Goal: Transaction & Acquisition: Purchase product/service

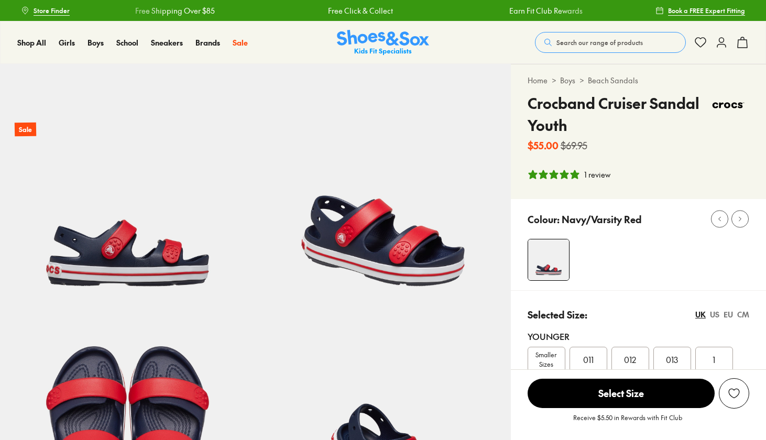
select select "*"
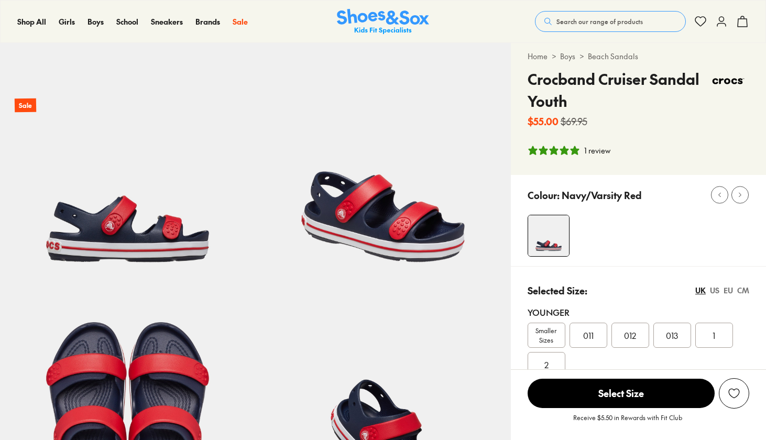
scroll to position [17, 0]
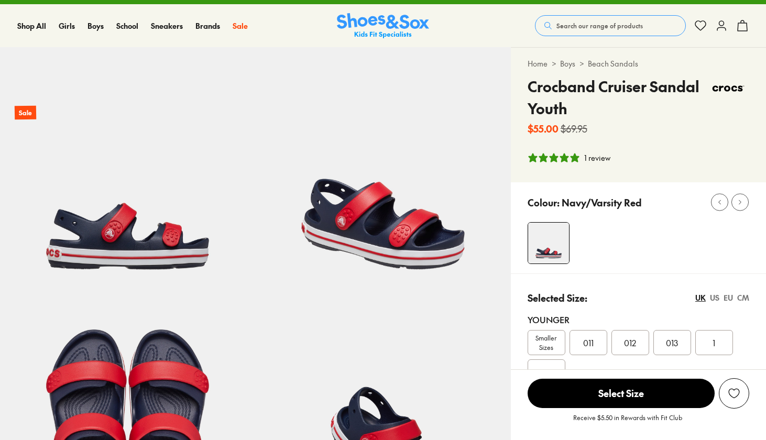
click at [594, 27] on span "Search our range of products" at bounding box center [600, 25] width 86 height 9
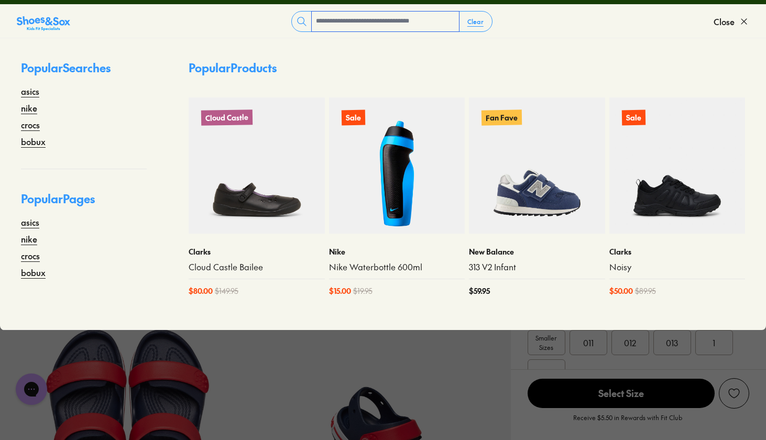
scroll to position [0, 0]
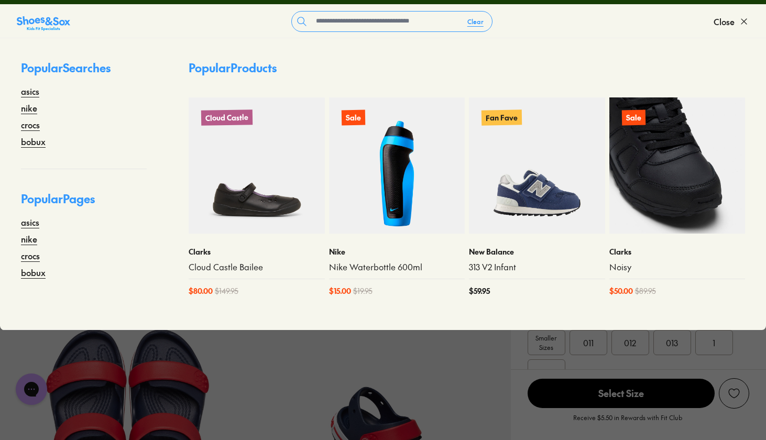
click at [636, 216] on img at bounding box center [678, 165] width 136 height 136
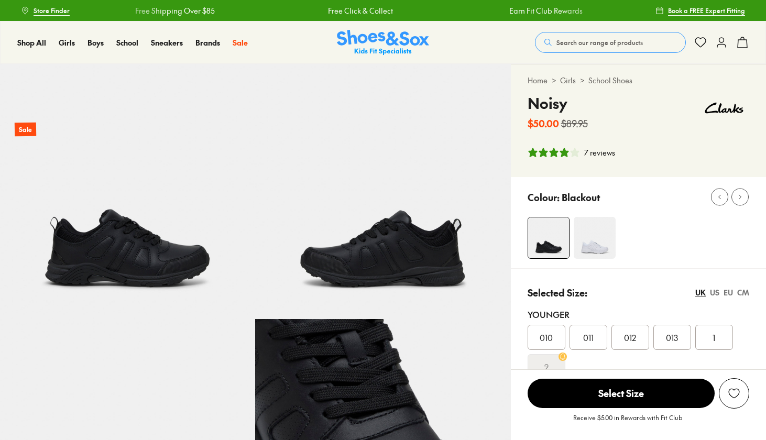
select select "*"
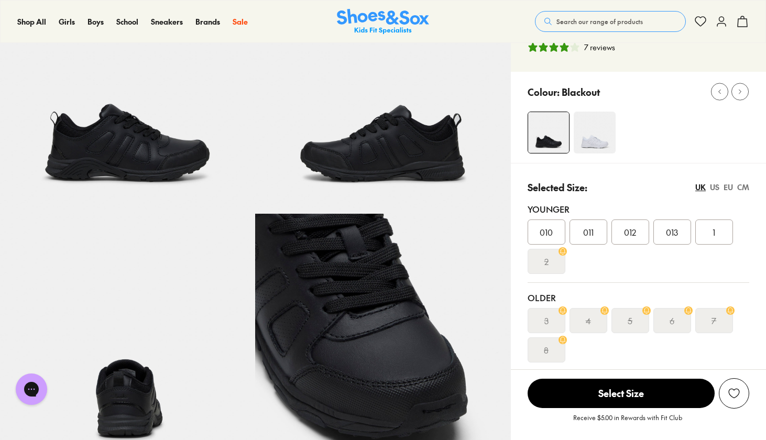
click at [549, 317] on div "3" at bounding box center [547, 320] width 38 height 25
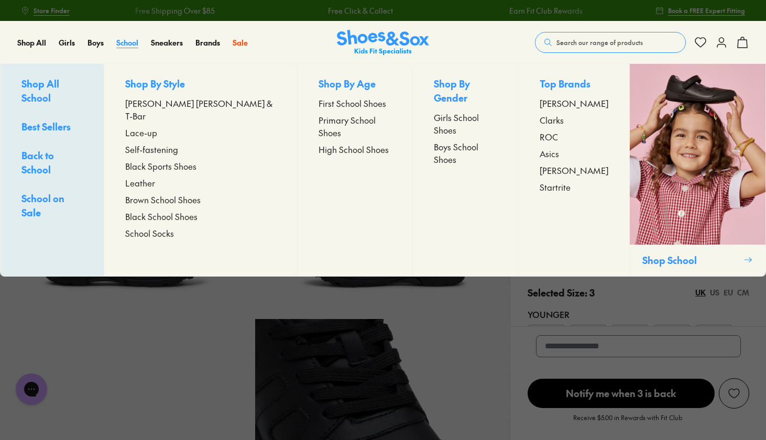
click at [127, 37] on span "School" at bounding box center [127, 42] width 22 height 10
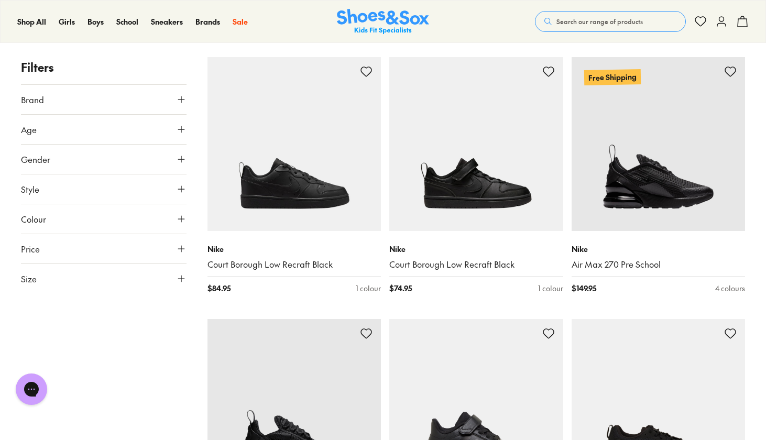
click at [181, 254] on icon at bounding box center [181, 249] width 10 height 10
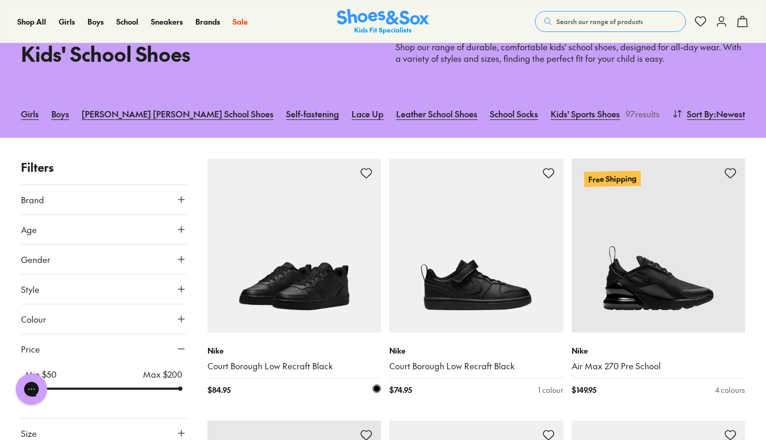
scroll to position [53, 0]
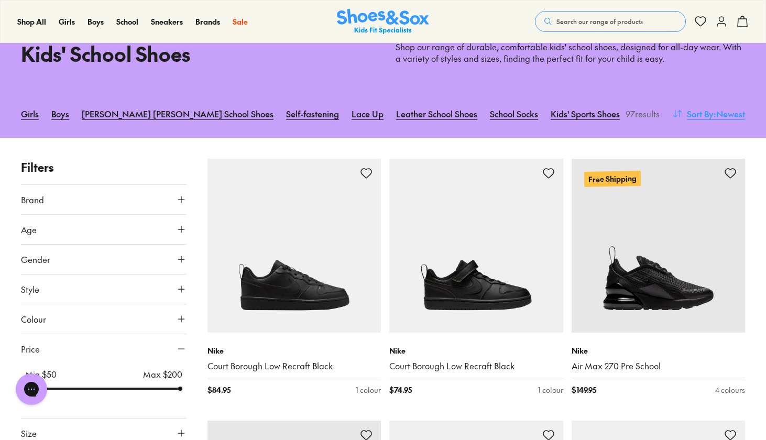
click at [718, 113] on span ": Newest" at bounding box center [729, 113] width 31 height 13
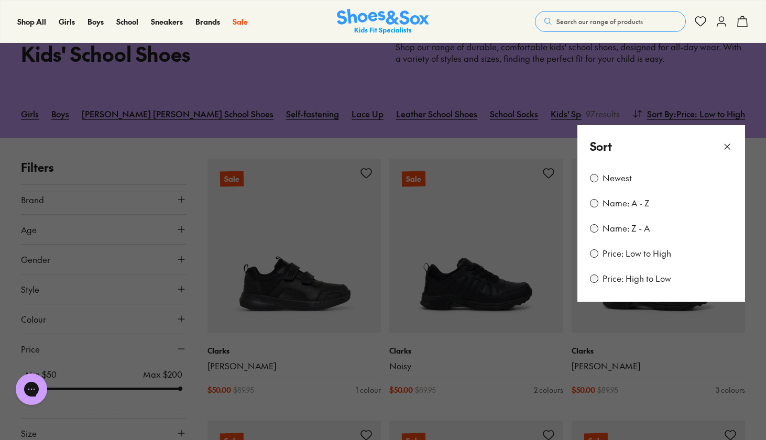
click at [733, 143] on div "Sort" at bounding box center [662, 146] width 168 height 42
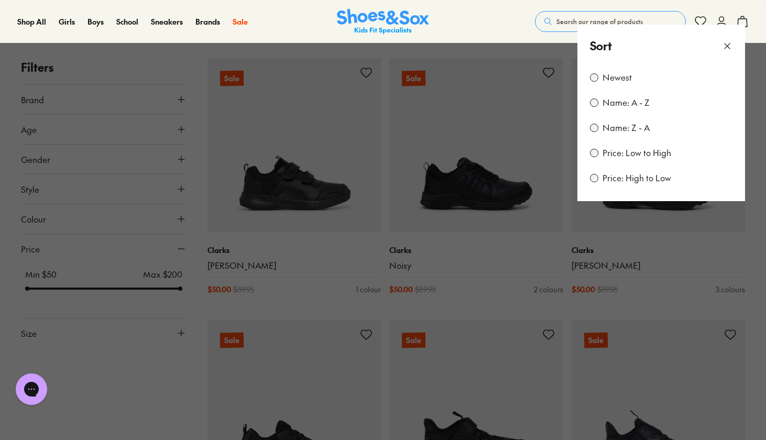
scroll to position [177, 0]
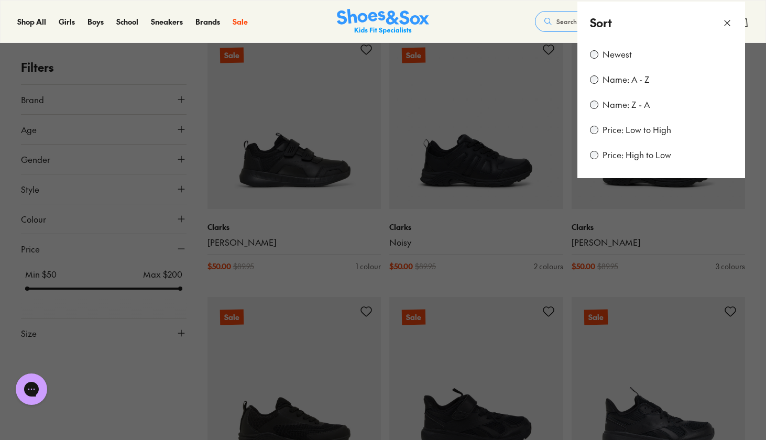
click at [167, 319] on button at bounding box center [383, 220] width 766 height 440
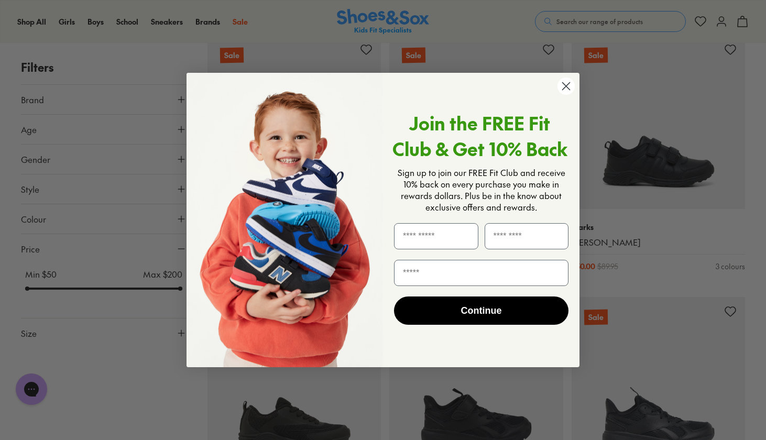
click at [183, 343] on div "Close dialog Join the FREE Fit Club & Get 10% Back Sign up to join our FREE Fit…" at bounding box center [383, 220] width 414 height 316
type input "********"
type input "****"
type input "*"
type input "**********"
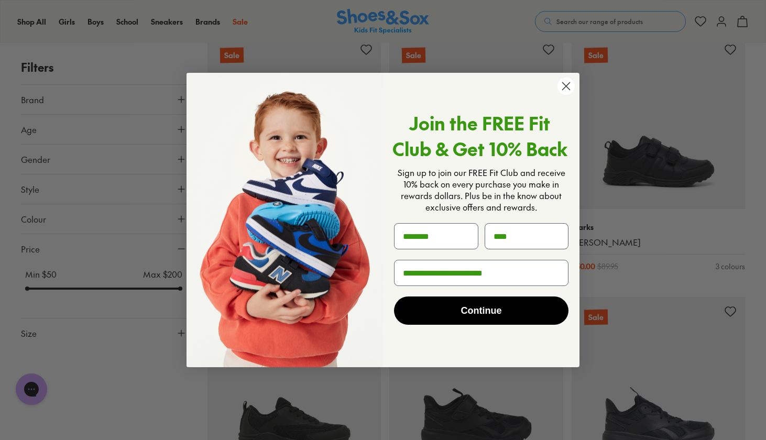
click at [475, 313] on button "Continue" at bounding box center [481, 311] width 175 height 28
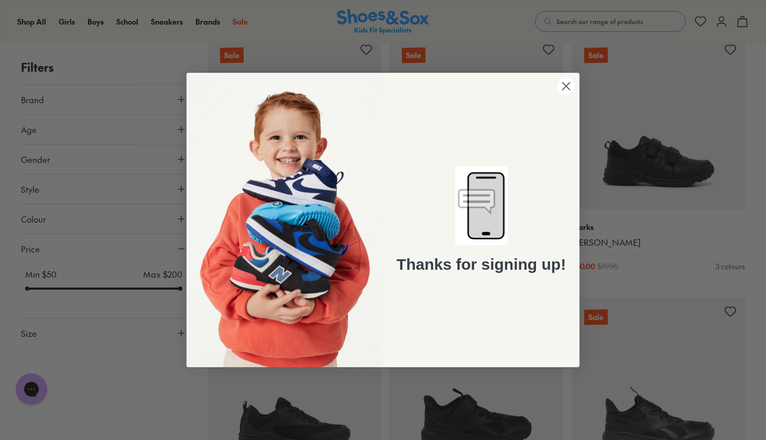
click at [566, 85] on icon "Close dialog" at bounding box center [566, 85] width 7 height 7
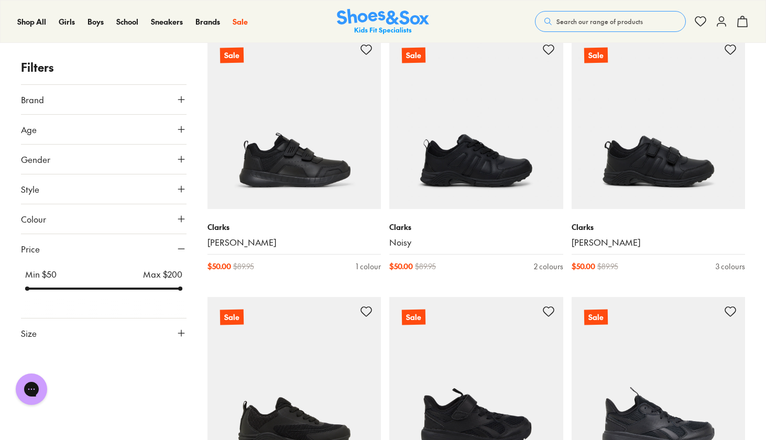
click at [176, 328] on button "Size" at bounding box center [104, 333] width 166 height 29
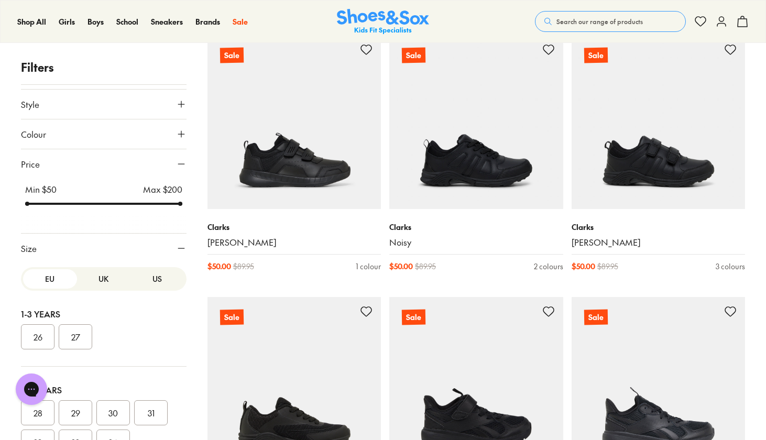
scroll to position [0, 0]
click at [146, 279] on button "US" at bounding box center [158, 278] width 54 height 19
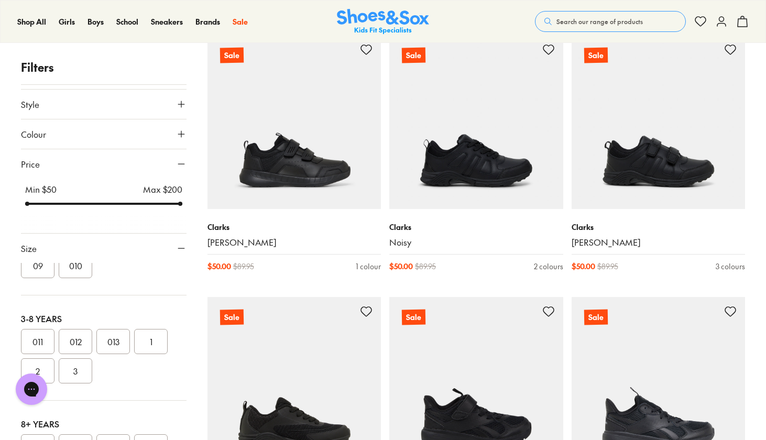
scroll to position [72, 0]
click at [71, 377] on button "3" at bounding box center [76, 370] width 34 height 25
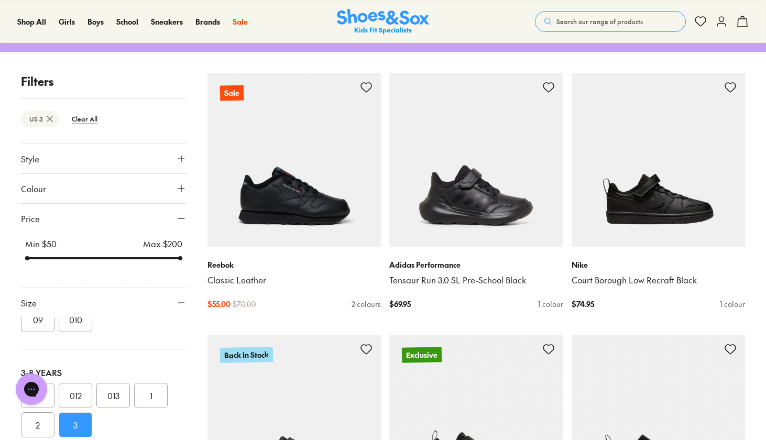
scroll to position [139, 0]
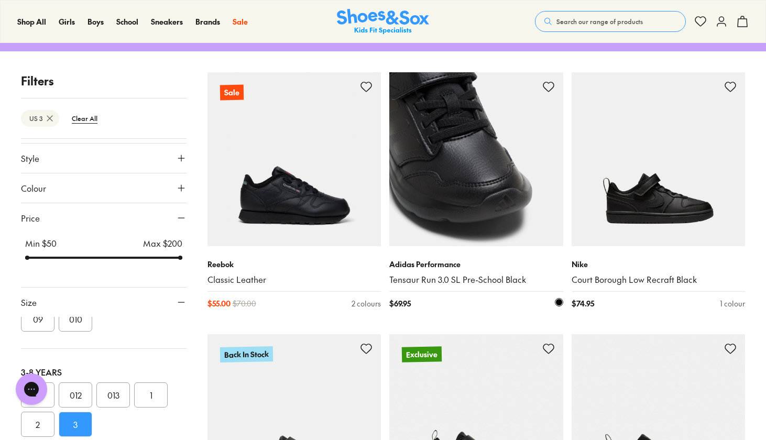
click at [459, 177] on img at bounding box center [476, 159] width 174 height 174
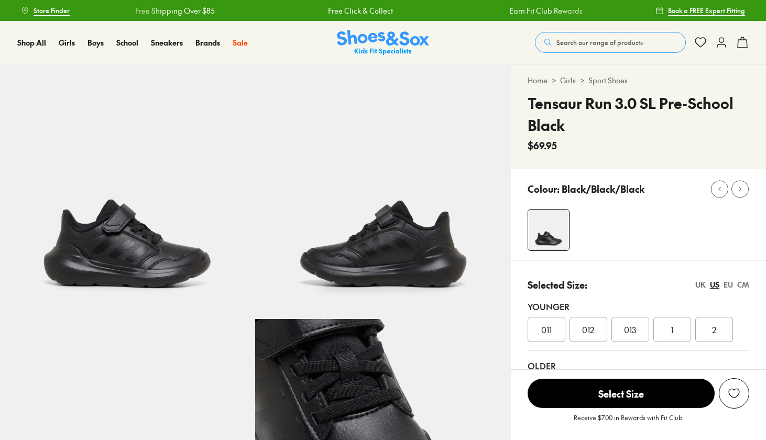
select select "*"
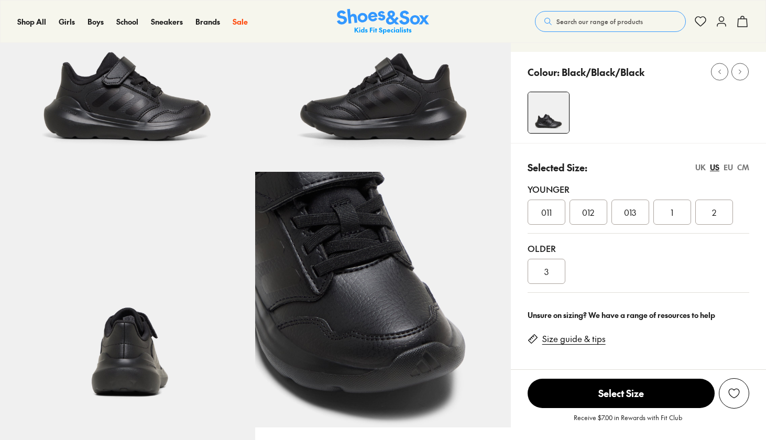
scroll to position [148, 0]
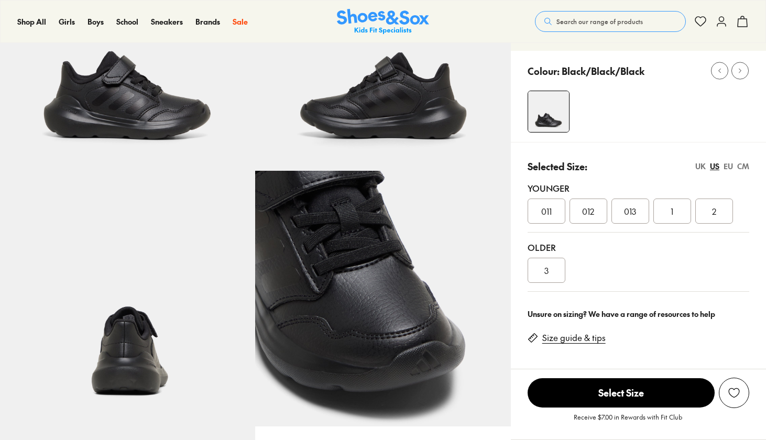
click at [547, 274] on span "3" at bounding box center [547, 270] width 4 height 13
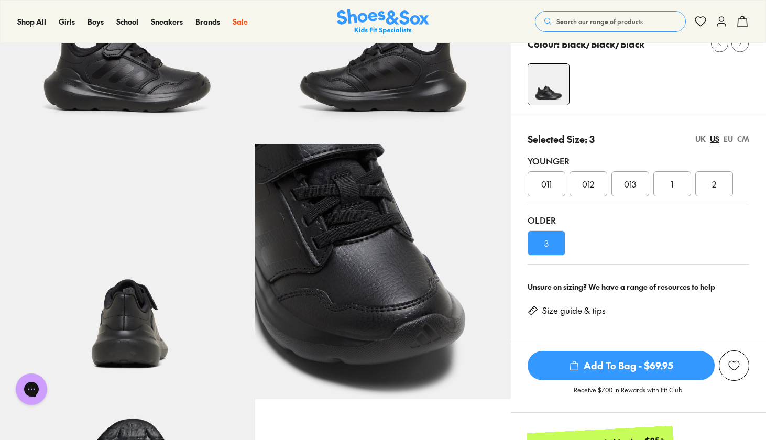
scroll to position [168, 0]
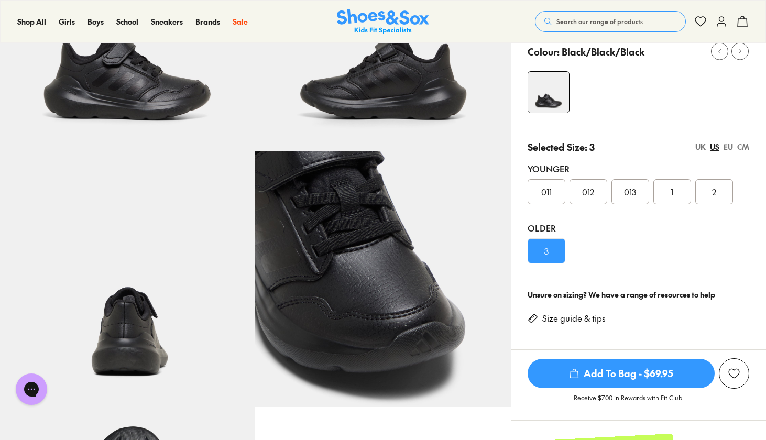
click at [702, 145] on div "UK" at bounding box center [701, 147] width 10 height 11
click at [713, 148] on div "US" at bounding box center [714, 147] width 9 height 11
click at [724, 147] on div "EU" at bounding box center [728, 147] width 9 height 11
click at [741, 147] on div "CM" at bounding box center [744, 147] width 12 height 11
click at [712, 146] on div "US" at bounding box center [714, 147] width 9 height 11
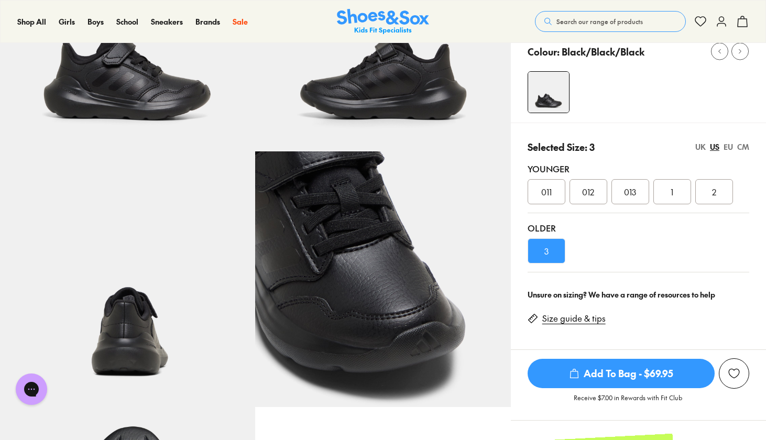
scroll to position [348, 0]
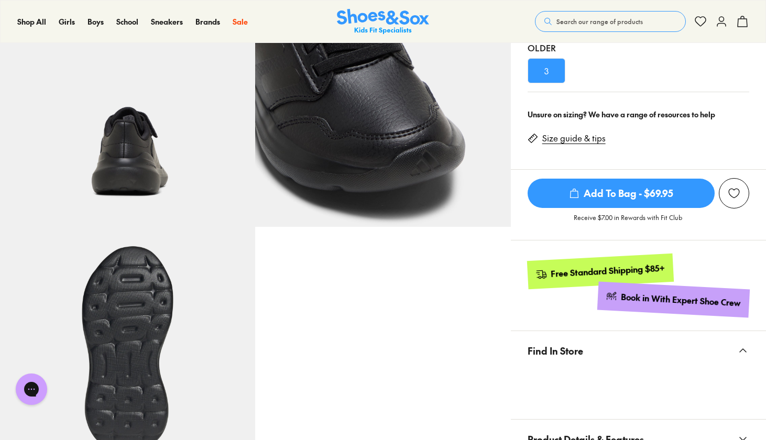
click at [617, 194] on span "Add To Bag - $69.95" at bounding box center [621, 193] width 187 height 29
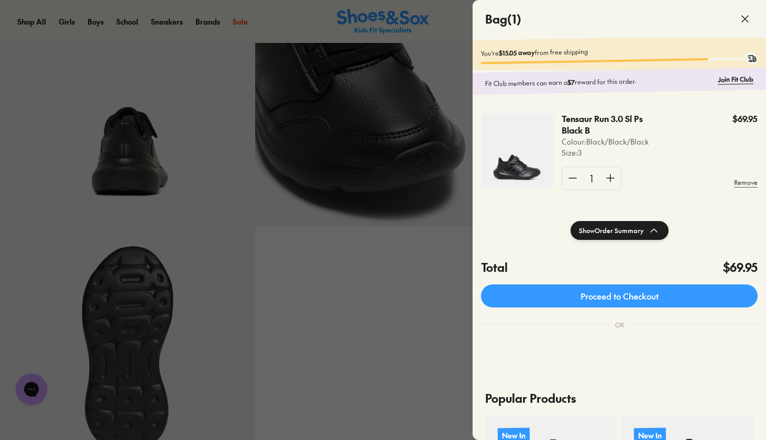
click at [745, 16] on icon at bounding box center [745, 19] width 13 height 13
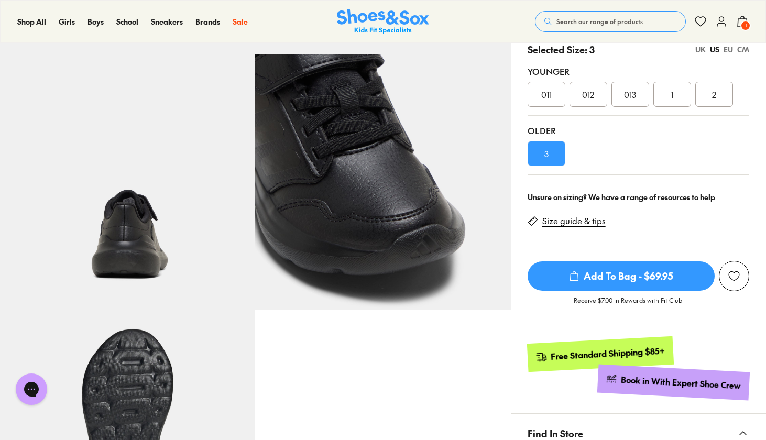
scroll to position [730, 0]
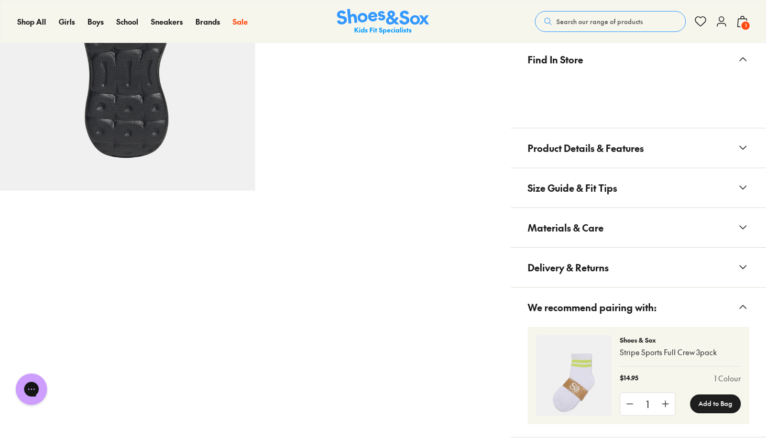
scroll to position [662, 0]
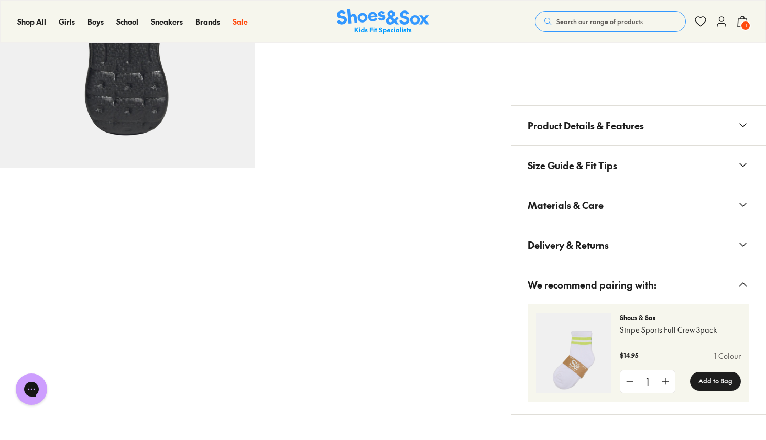
click at [737, 120] on icon at bounding box center [743, 125] width 13 height 13
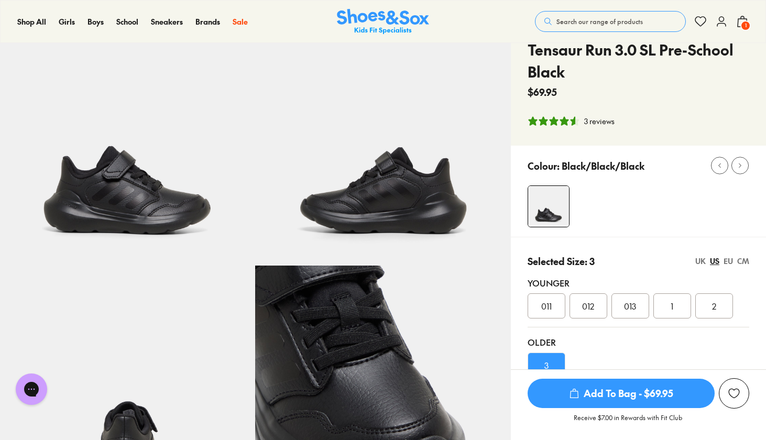
scroll to position [53, 1]
click at [592, 121] on div "3 reviews" at bounding box center [599, 121] width 30 height 11
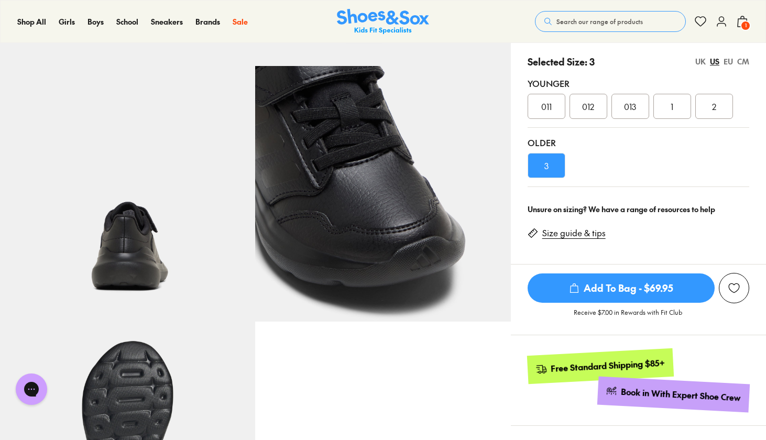
scroll to position [100, 0]
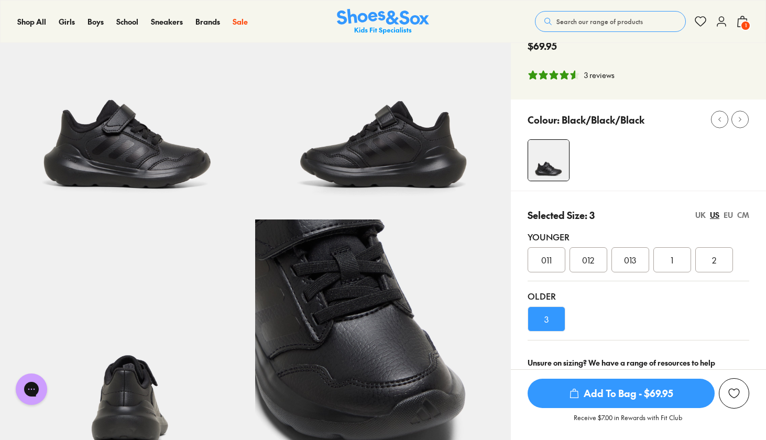
click at [176, 159] on img at bounding box center [127, 91] width 255 height 255
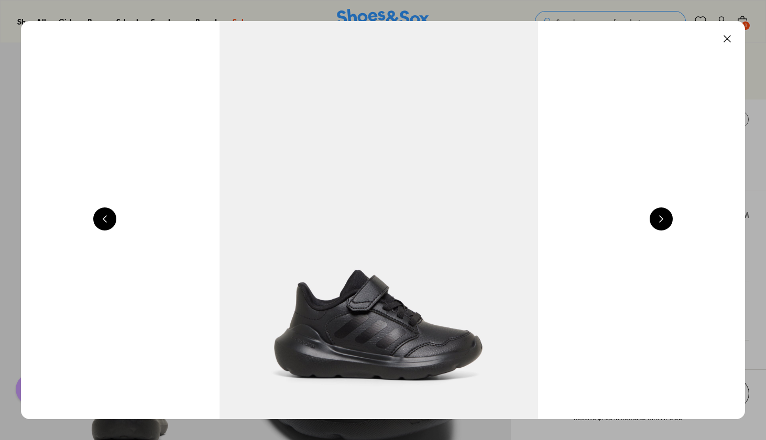
click at [726, 36] on button at bounding box center [727, 38] width 23 height 23
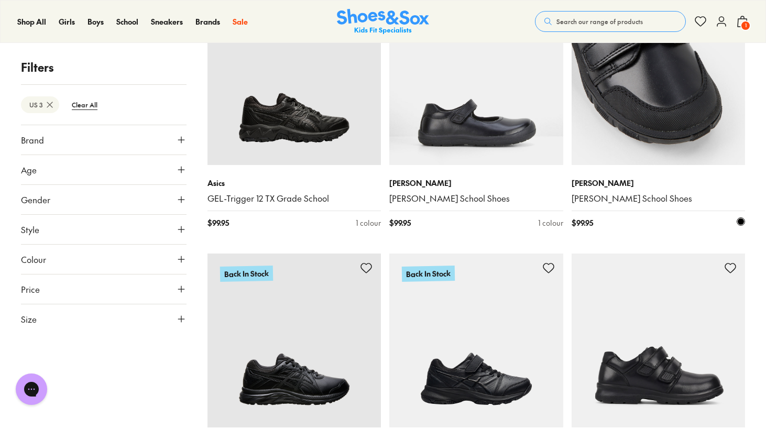
scroll to position [1281, 0]
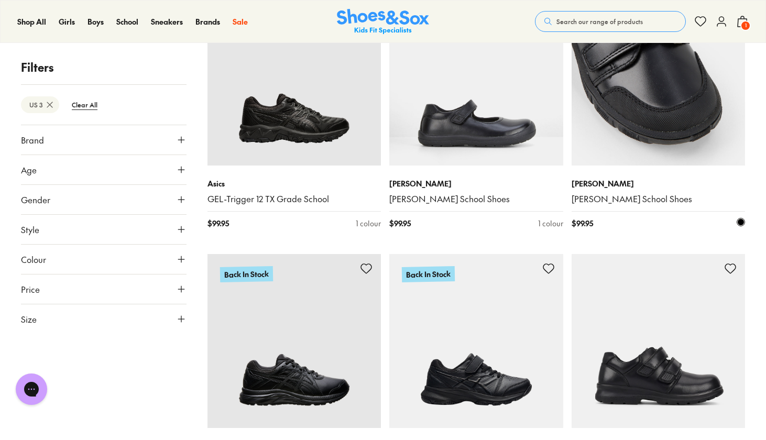
click at [629, 90] on img at bounding box center [659, 79] width 174 height 174
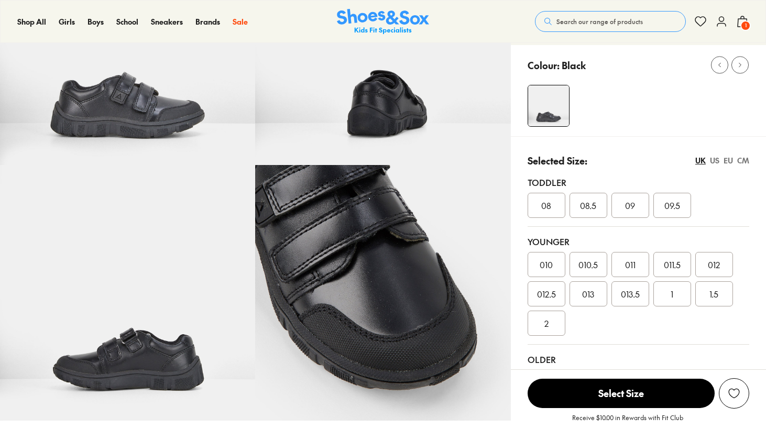
select select "*"
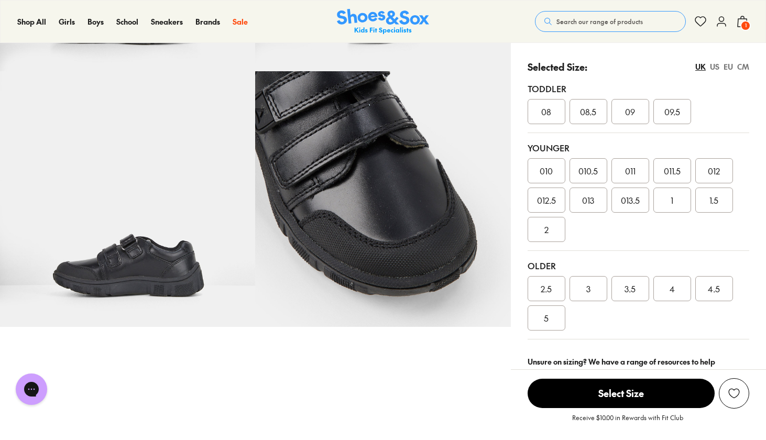
click at [595, 276] on div "3" at bounding box center [589, 288] width 38 height 25
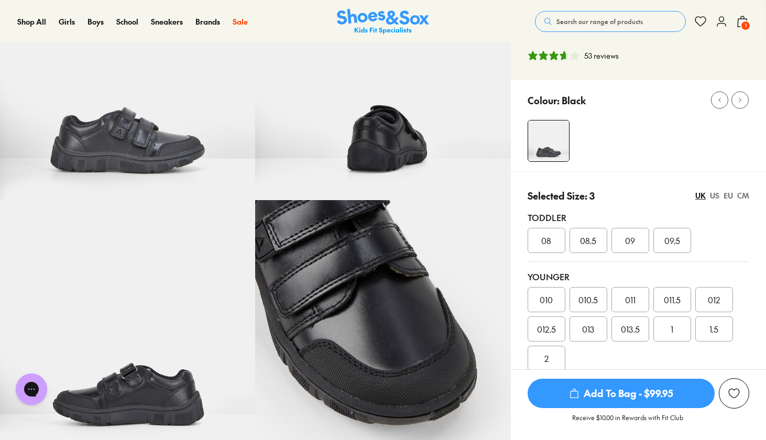
scroll to position [90, 0]
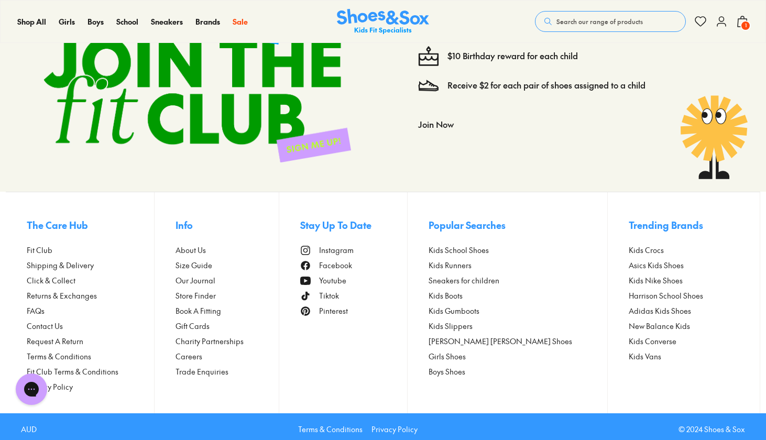
scroll to position [4594, 0]
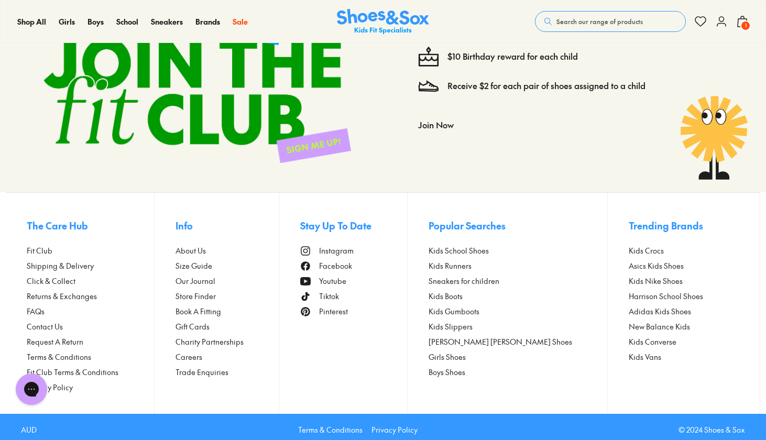
click at [212, 263] on span "Size Guide" at bounding box center [194, 266] width 37 height 11
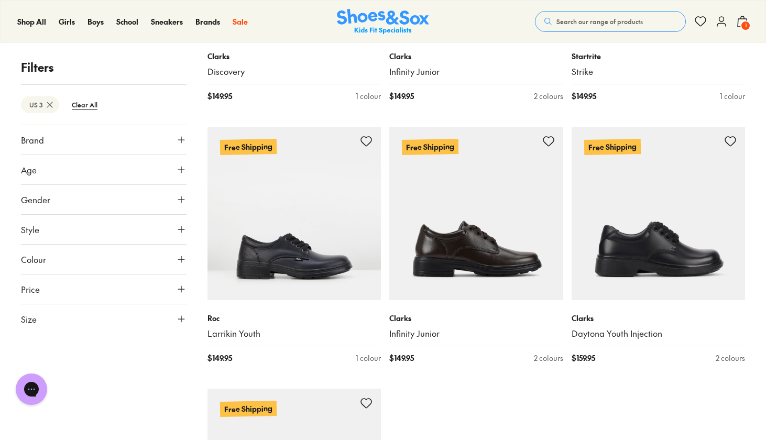
scroll to position [3764, 0]
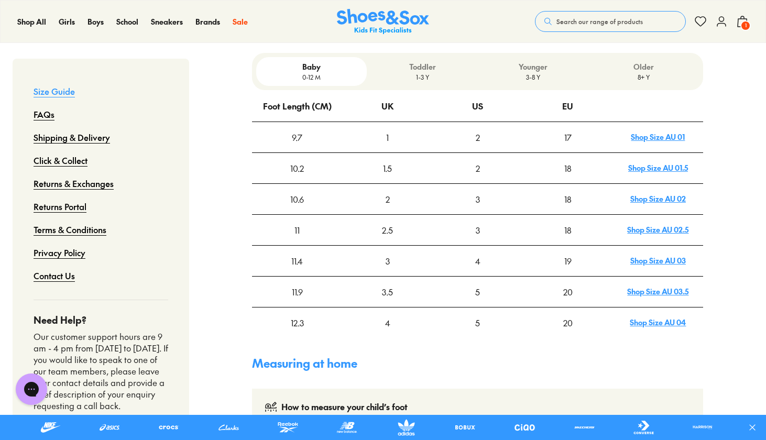
scroll to position [354, 0]
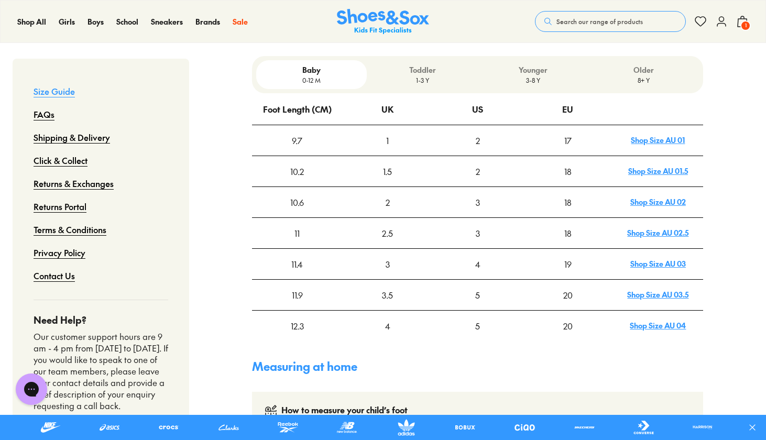
click at [643, 258] on link "Shop Size AU 03" at bounding box center [659, 263] width 56 height 10
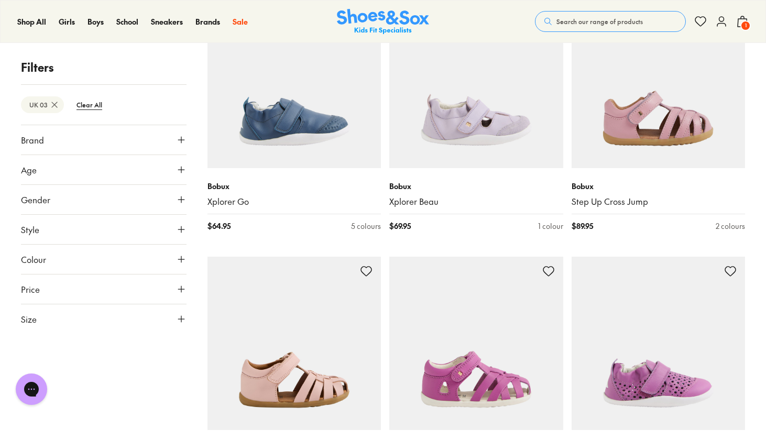
scroll to position [1544, 0]
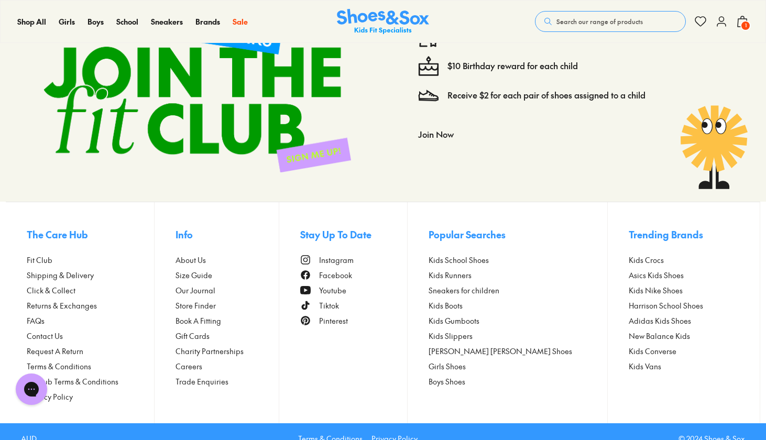
scroll to position [6477, 0]
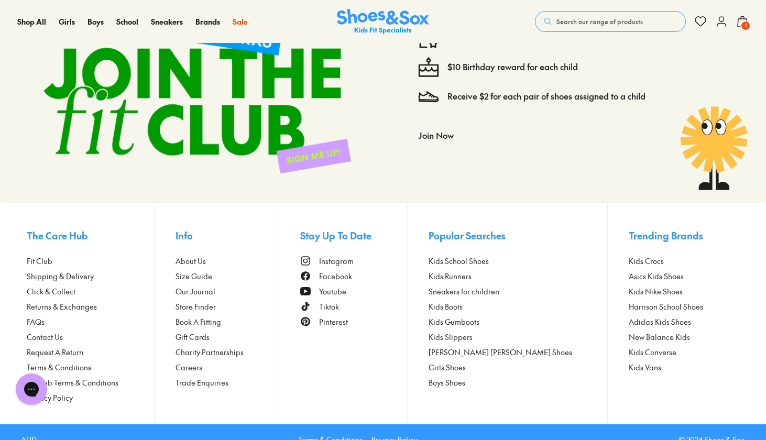
click at [205, 271] on span "Size Guide" at bounding box center [194, 276] width 37 height 11
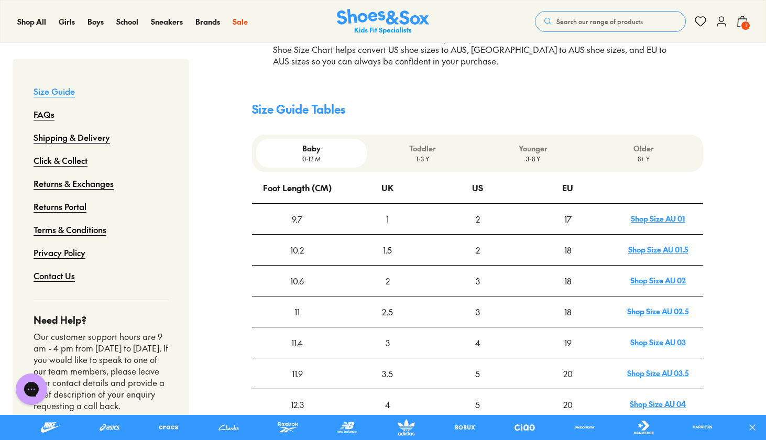
scroll to position [275, 0]
click at [418, 144] on p "Toddler" at bounding box center [422, 149] width 102 height 11
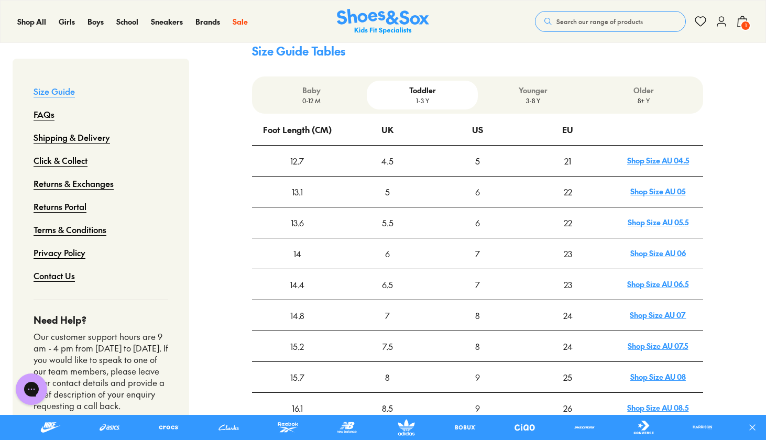
scroll to position [333, 0]
click at [508, 85] on p "Younger" at bounding box center [533, 90] width 102 height 11
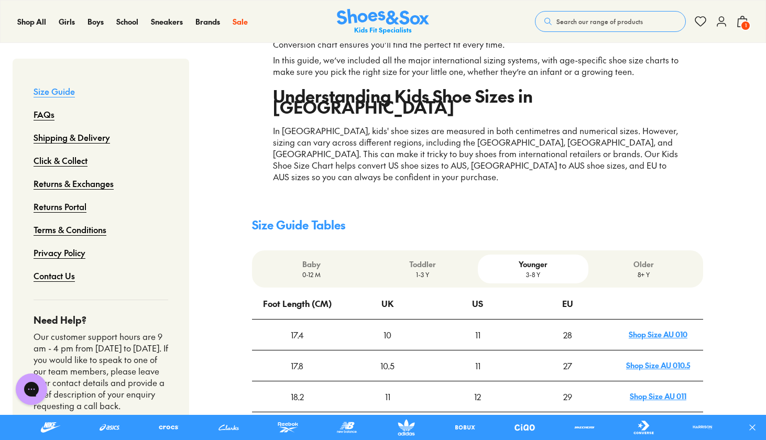
scroll to position [242, 0]
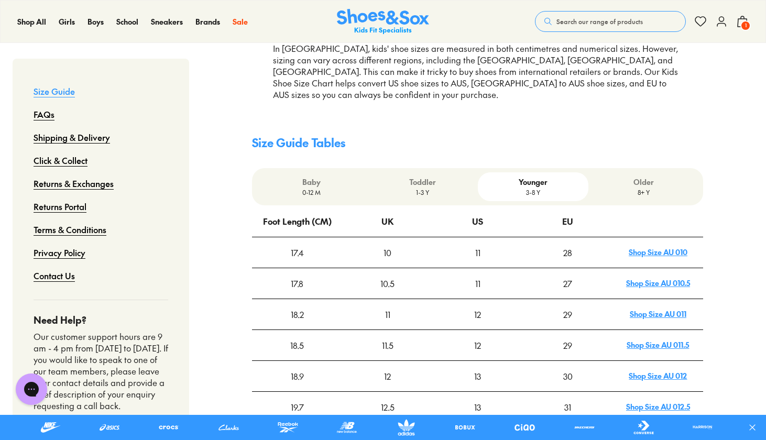
click at [660, 177] on p "Older" at bounding box center [644, 182] width 102 height 11
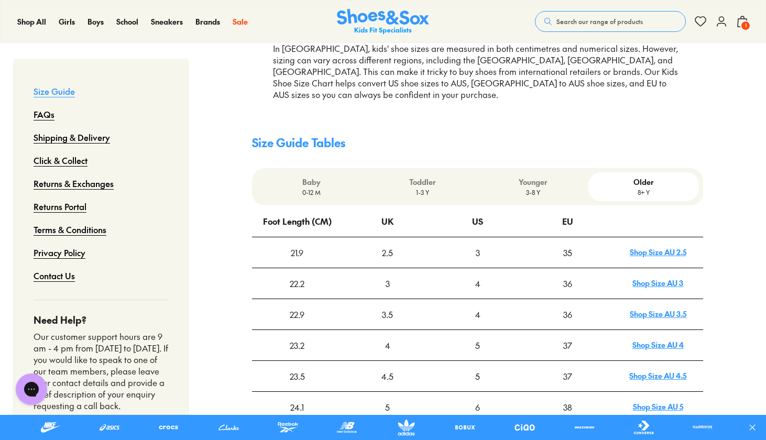
click at [636, 177] on p "Older" at bounding box center [644, 182] width 102 height 11
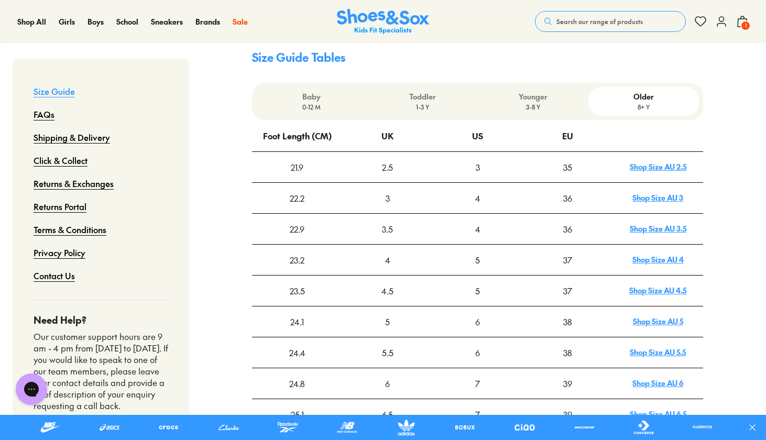
scroll to position [333, 0]
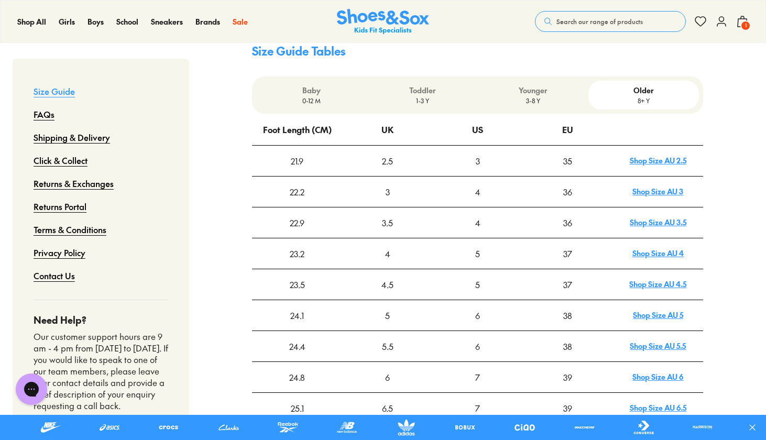
click at [532, 96] on p "3-8 Y" at bounding box center [533, 100] width 102 height 9
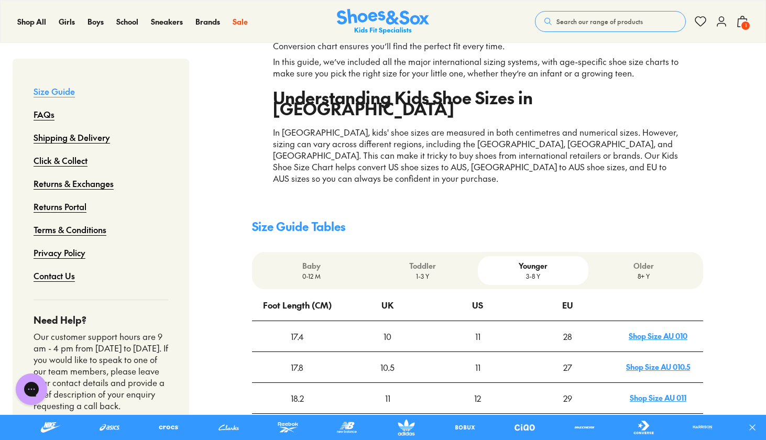
scroll to position [200, 0]
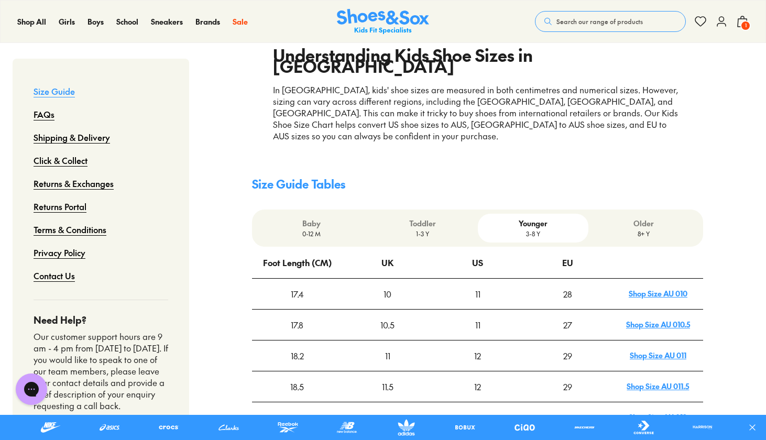
click at [651, 218] on p "Older" at bounding box center [644, 223] width 102 height 11
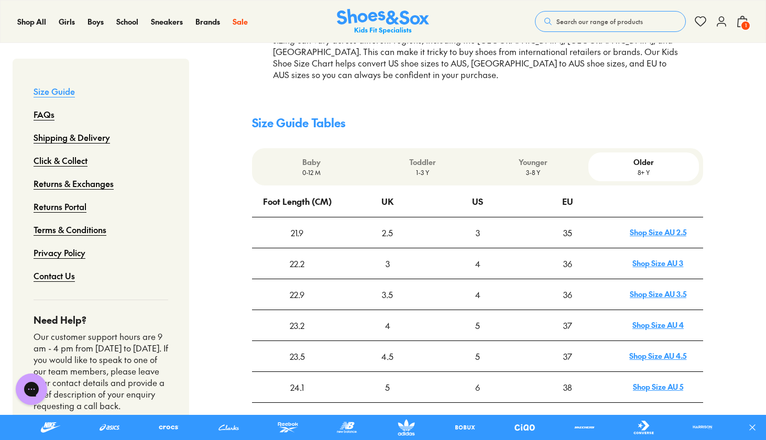
scroll to position [259, 0]
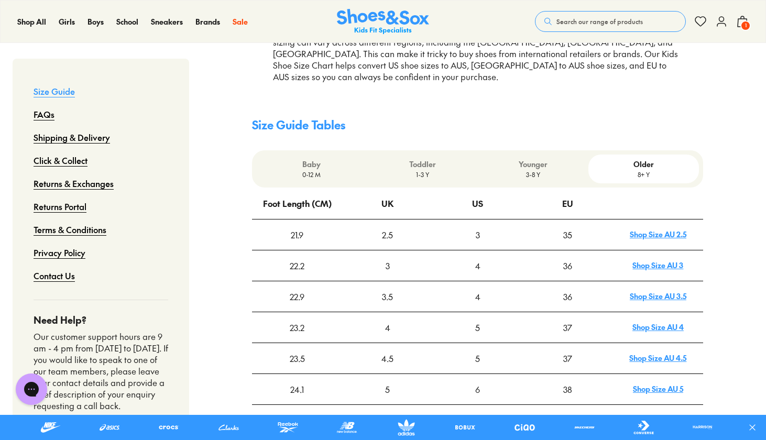
click at [556, 159] on p "Younger" at bounding box center [533, 164] width 102 height 11
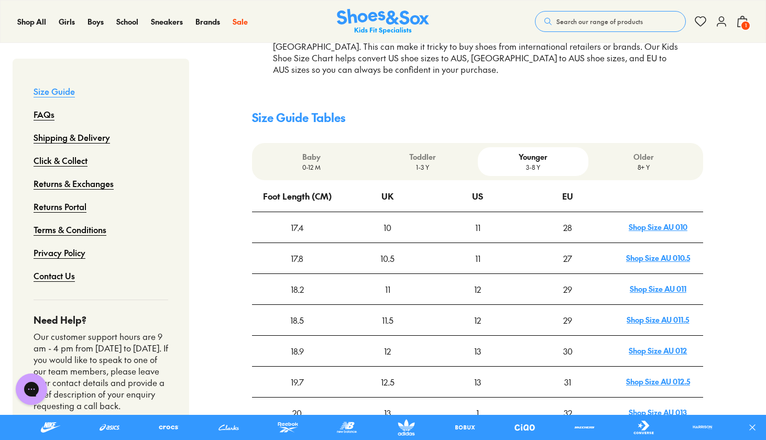
scroll to position [255, 0]
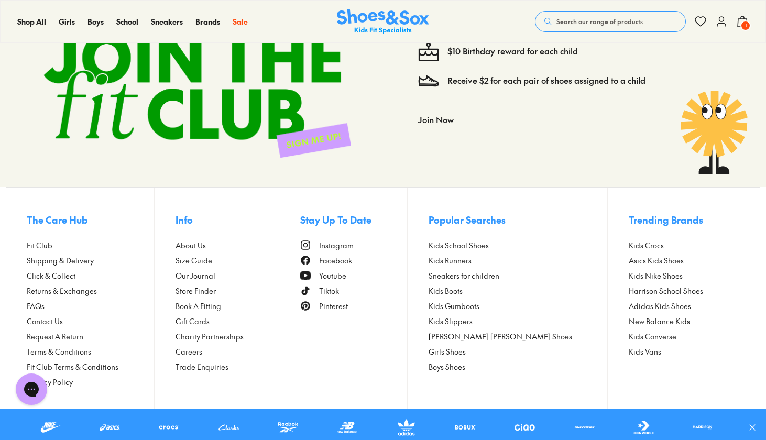
scroll to position [2427, 0]
